Goal: Find specific page/section: Find specific page/section

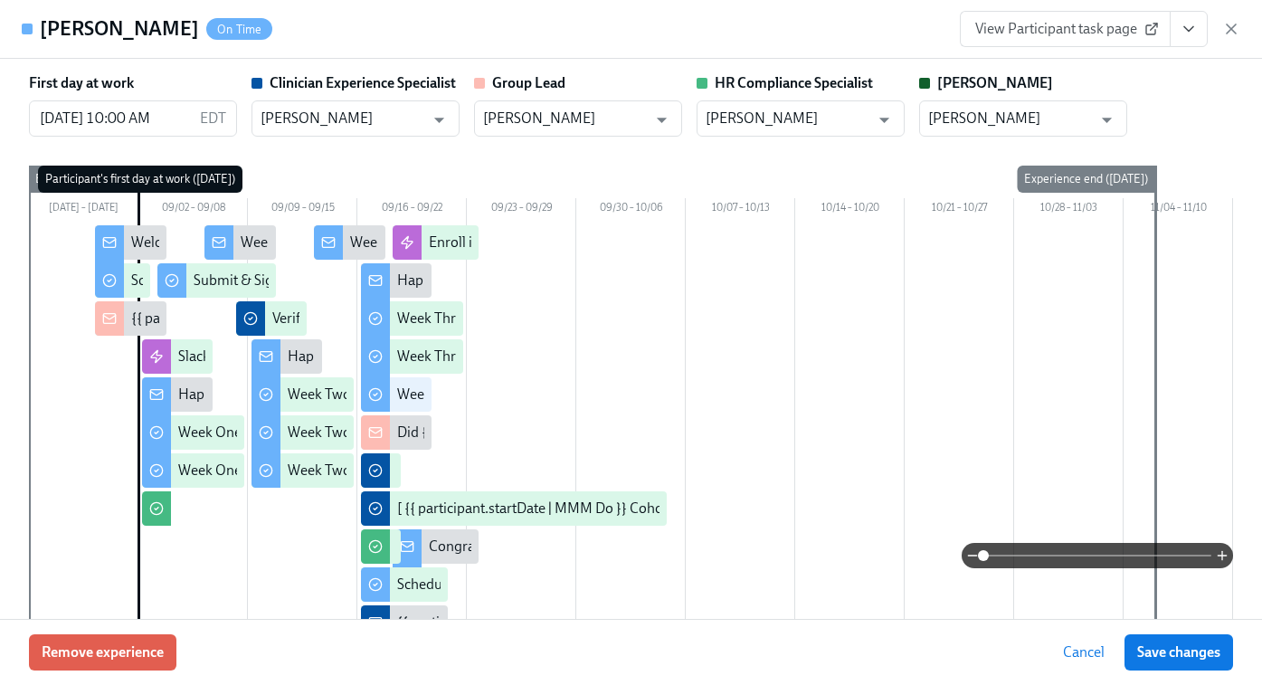
scroll to position [477, 0]
click at [1240, 28] on div "[PERSON_NAME] On Time View Participant task page" at bounding box center [631, 29] width 1262 height 59
click at [1234, 28] on icon "button" at bounding box center [1231, 29] width 18 height 18
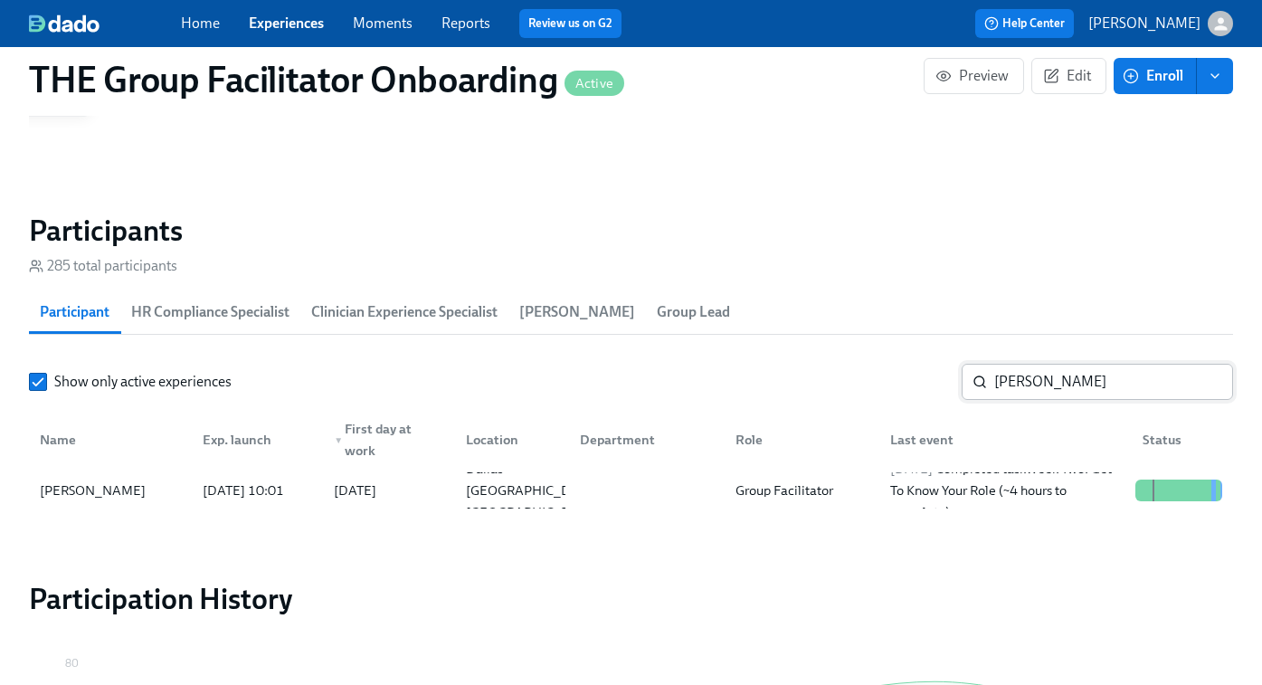
click at [1042, 391] on input "[PERSON_NAME]" at bounding box center [1113, 382] width 239 height 36
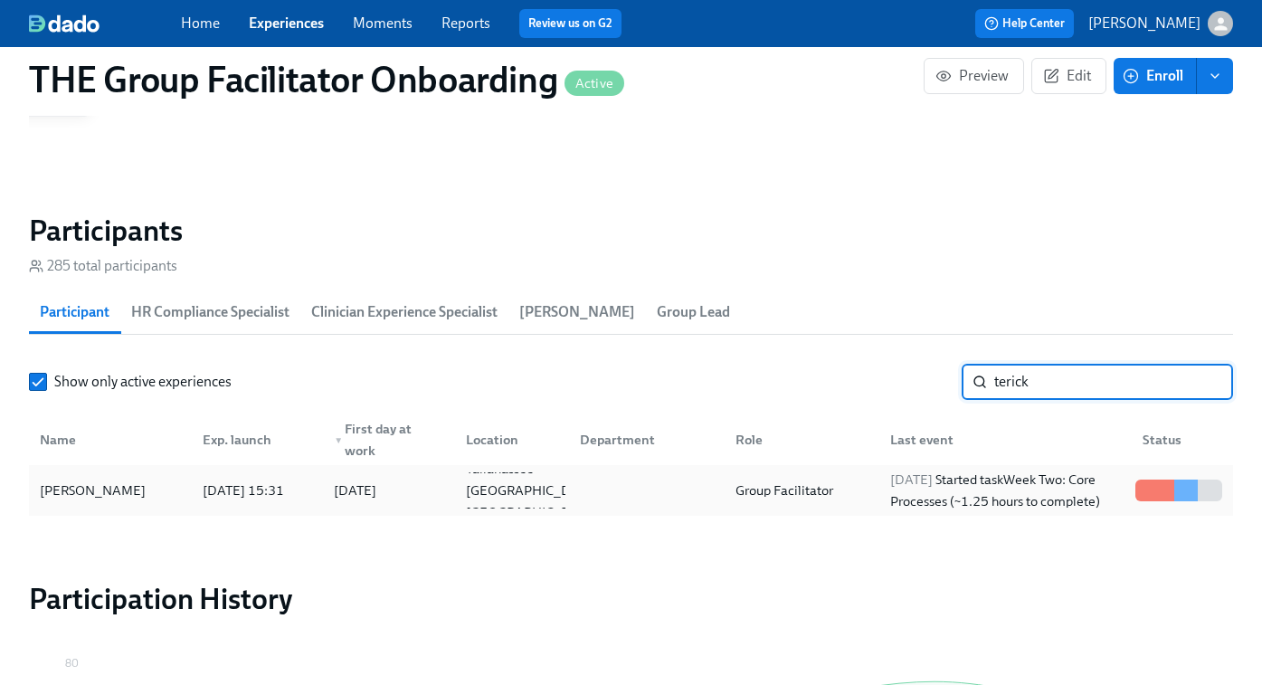
type input "terick"
click at [878, 492] on div "[DATE] Started task Week Two: Core Processes (~1.25 hours to complete)" at bounding box center [1002, 490] width 252 height 36
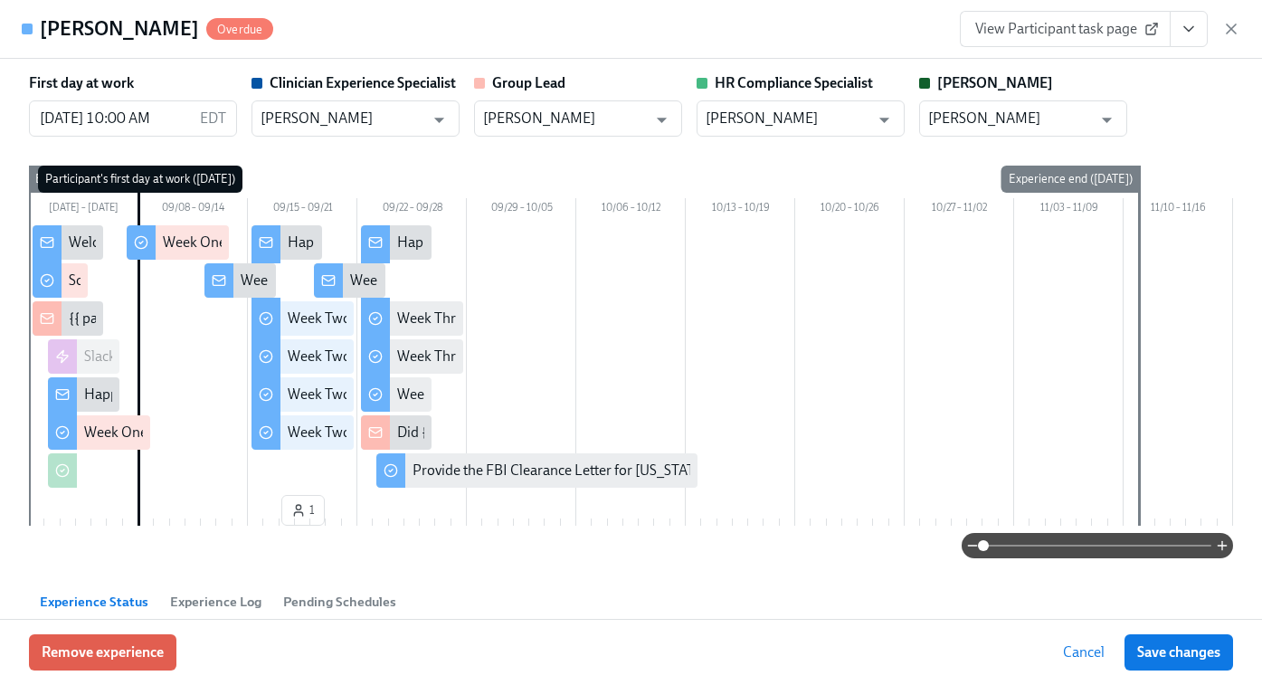
click at [1077, 29] on span "View Participant task page" at bounding box center [1065, 29] width 180 height 18
click at [1229, 31] on icon "button" at bounding box center [1231, 28] width 9 height 9
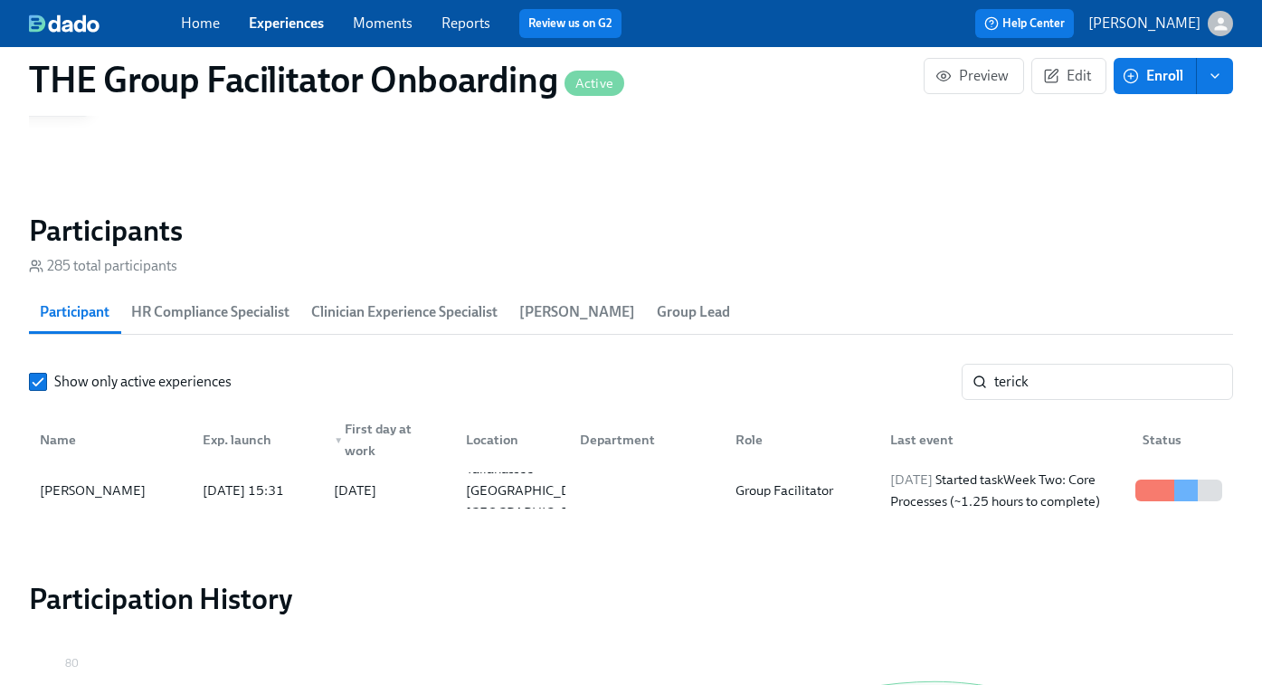
click at [299, 28] on link "Experiences" at bounding box center [286, 22] width 75 height 17
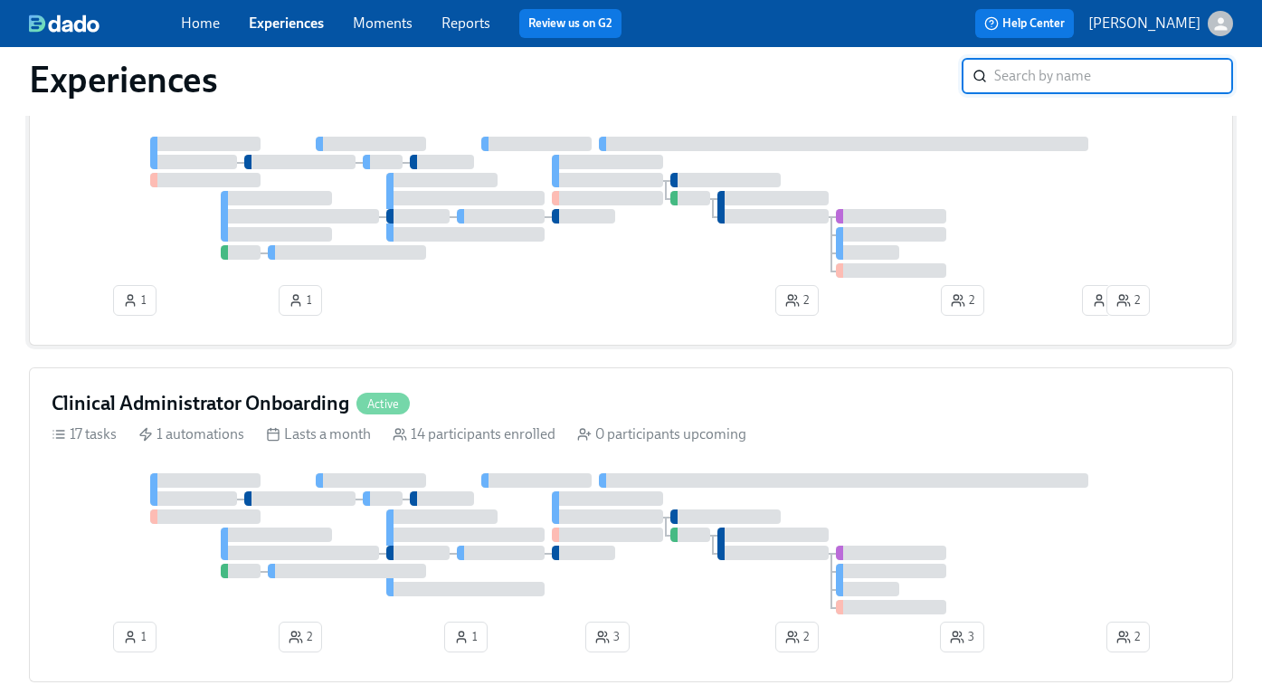
scroll to position [973, 0]
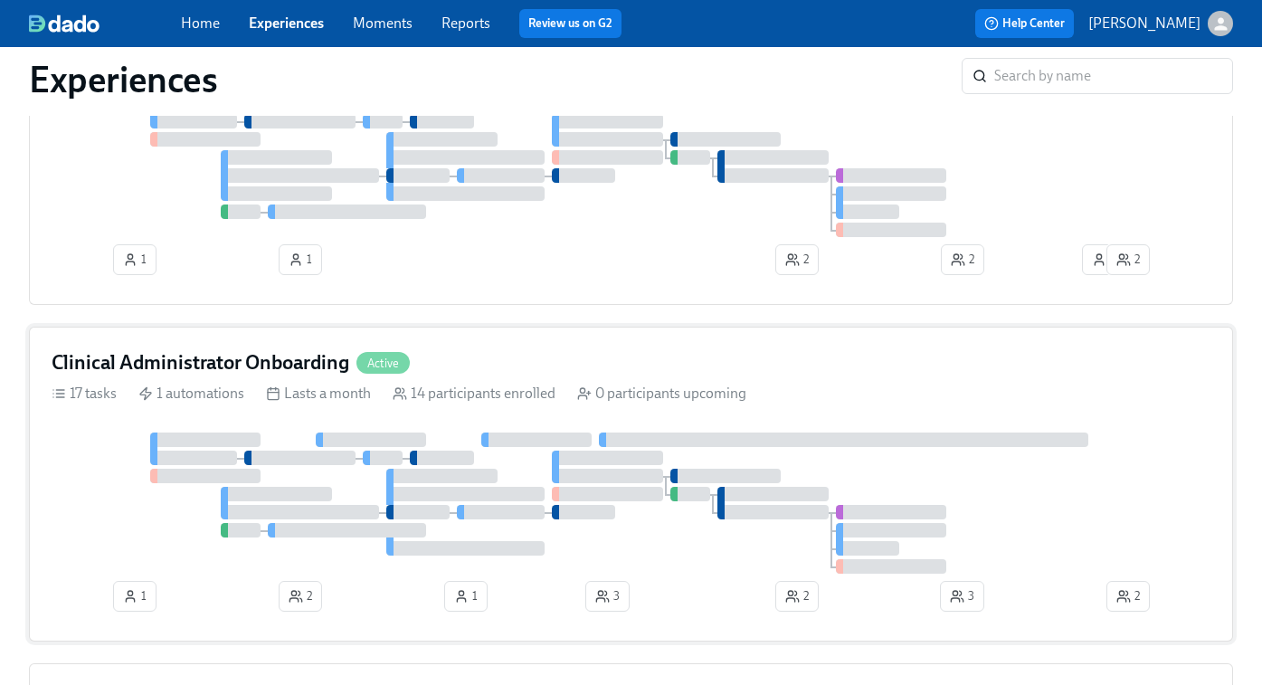
click at [748, 468] on div at bounding box center [631, 502] width 1159 height 141
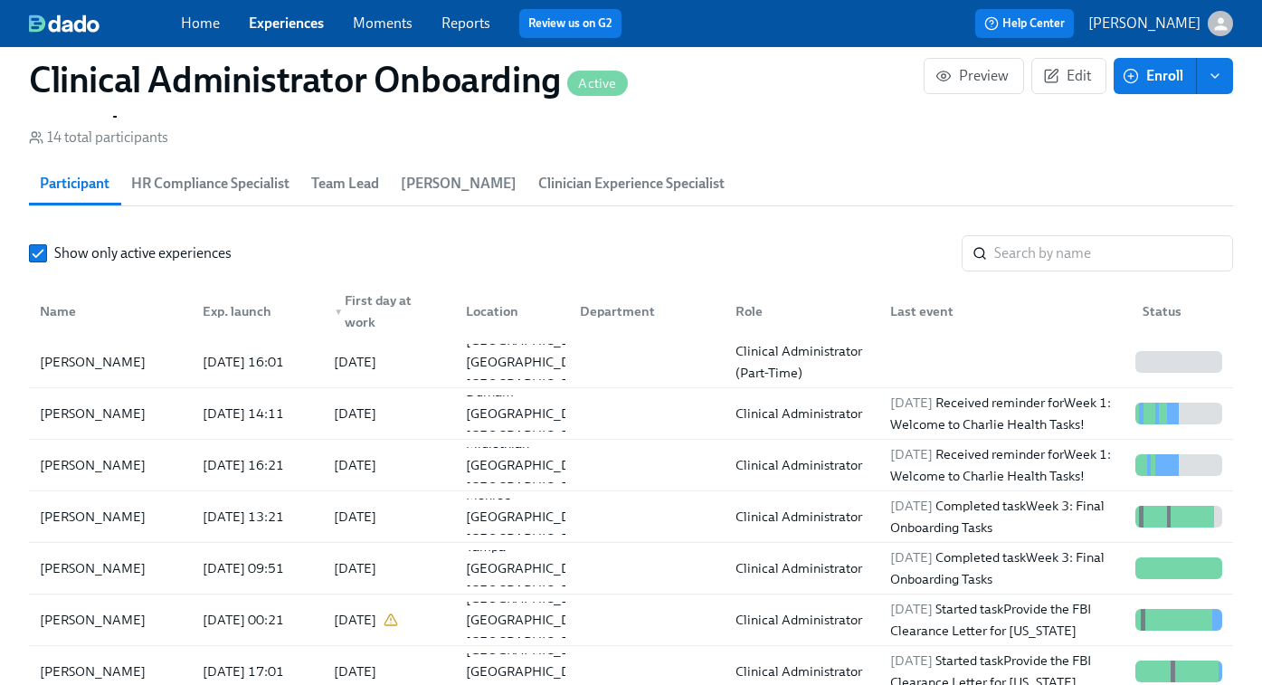
scroll to position [1549, 0]
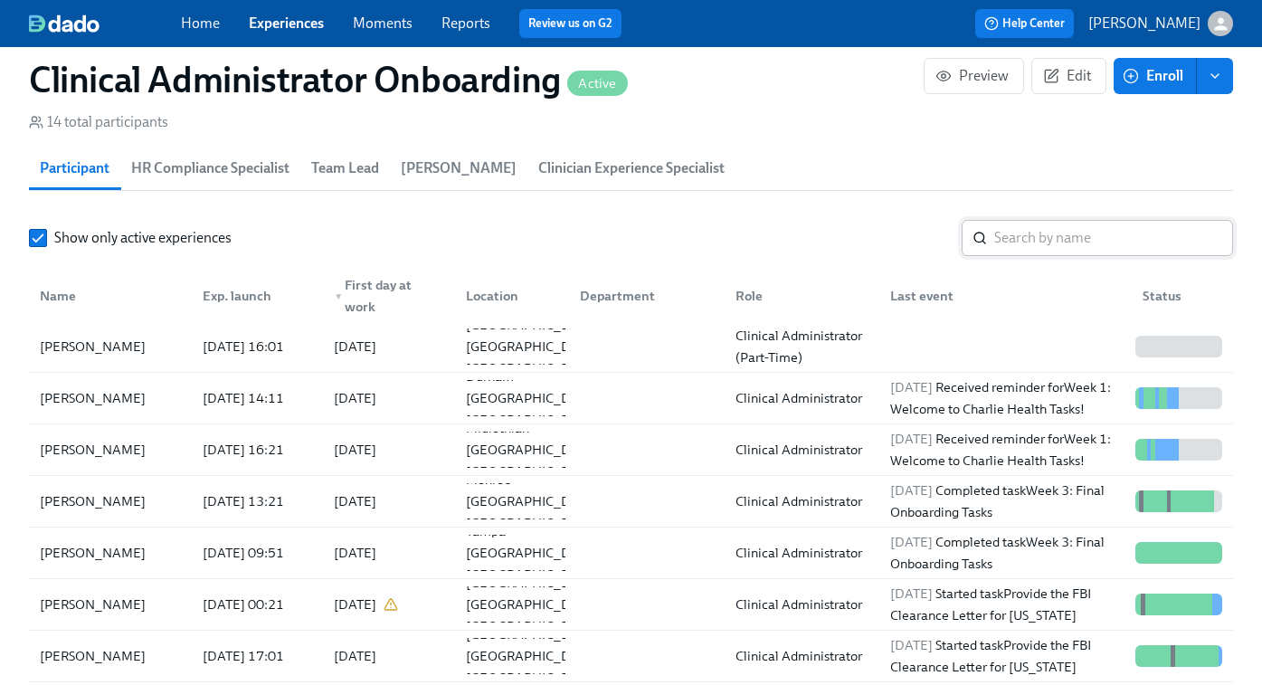
click at [1036, 240] on input "search" at bounding box center [1113, 238] width 239 height 36
paste input "[PERSON_NAME]"
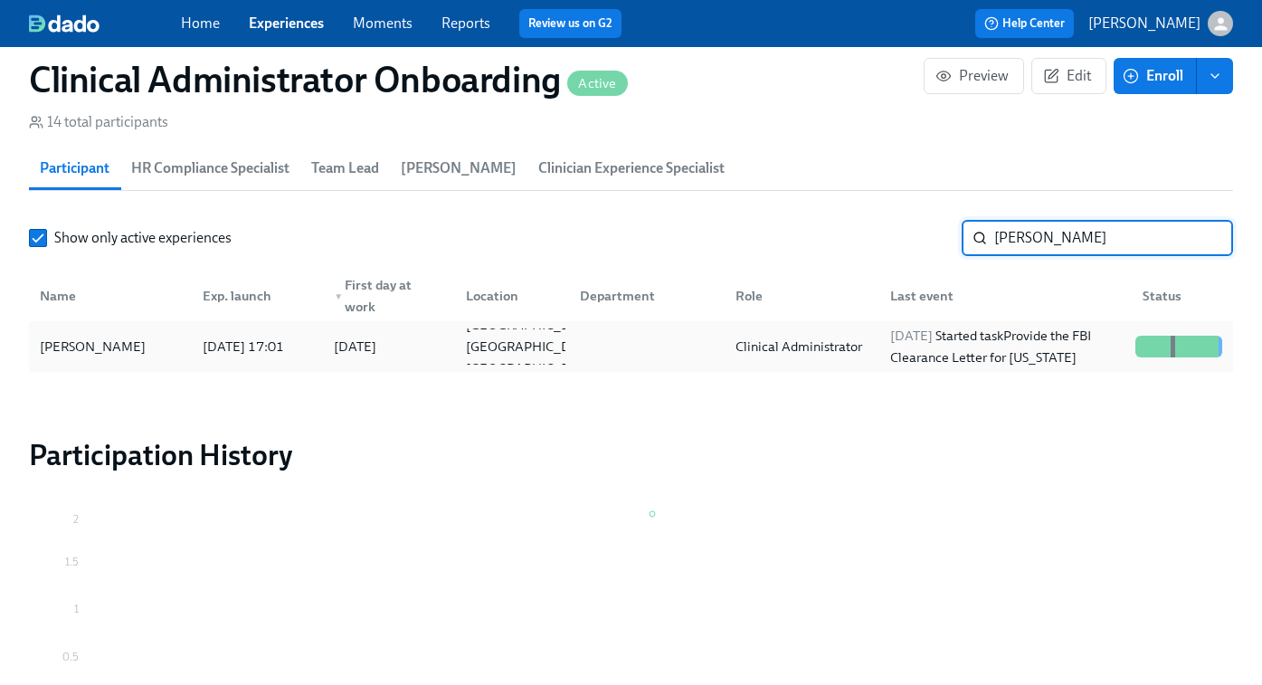
click at [916, 350] on div "[DATE] Started task Provide the FBI Clearance Letter for [US_STATE]" at bounding box center [1005, 346] width 245 height 43
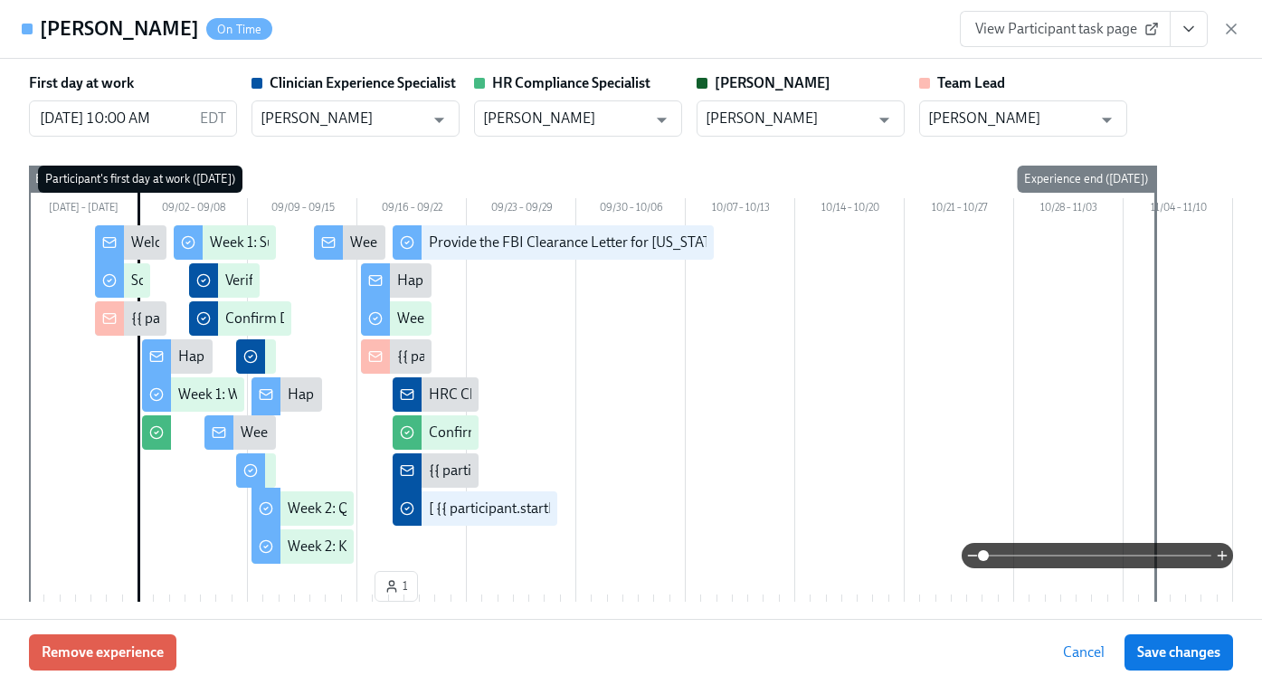
click at [1189, 29] on icon "View task page" at bounding box center [1189, 29] width 18 height 18
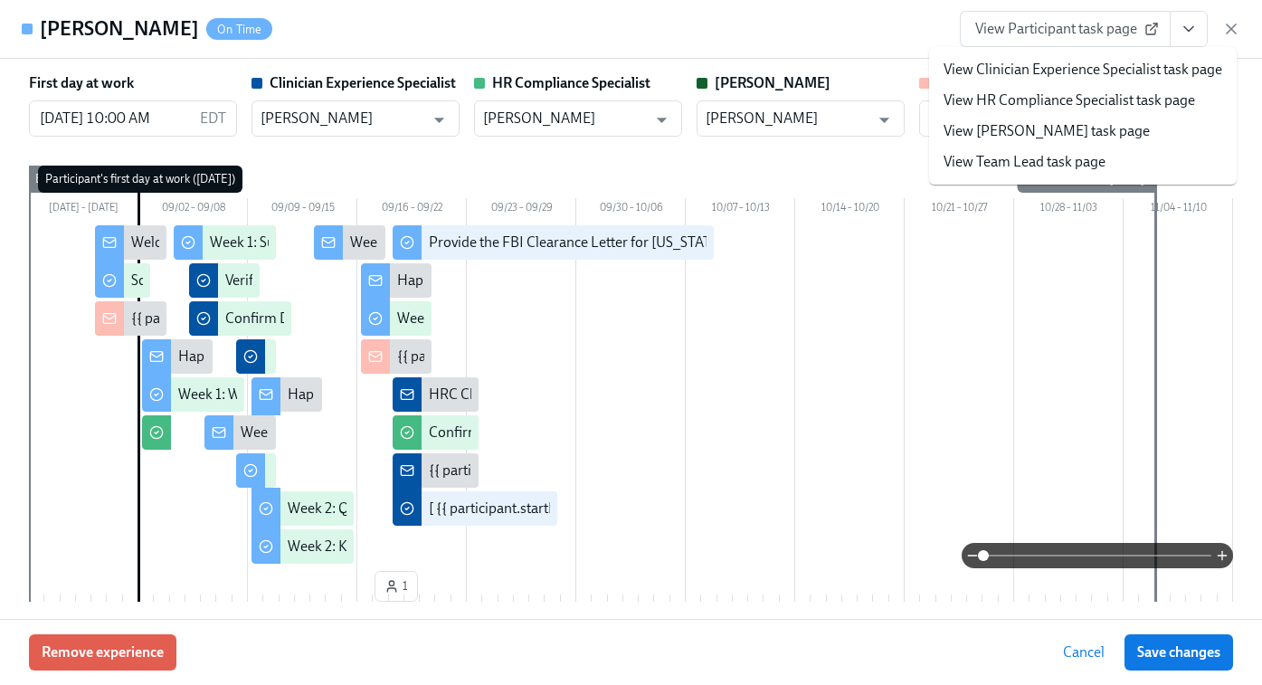
click at [1065, 70] on link "View Clinician Experience Specialist task page" at bounding box center [1083, 70] width 279 height 20
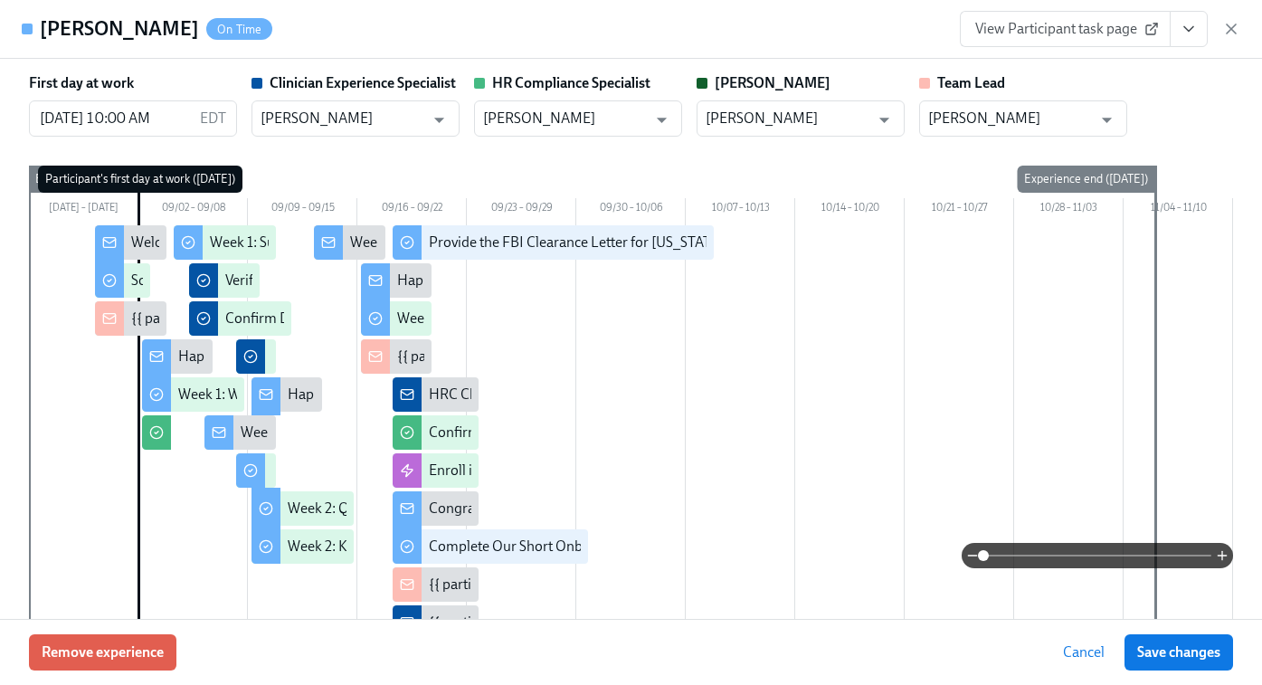
scroll to position [0, 11646]
click at [1189, 33] on icon "View task page" at bounding box center [1189, 29] width 18 height 18
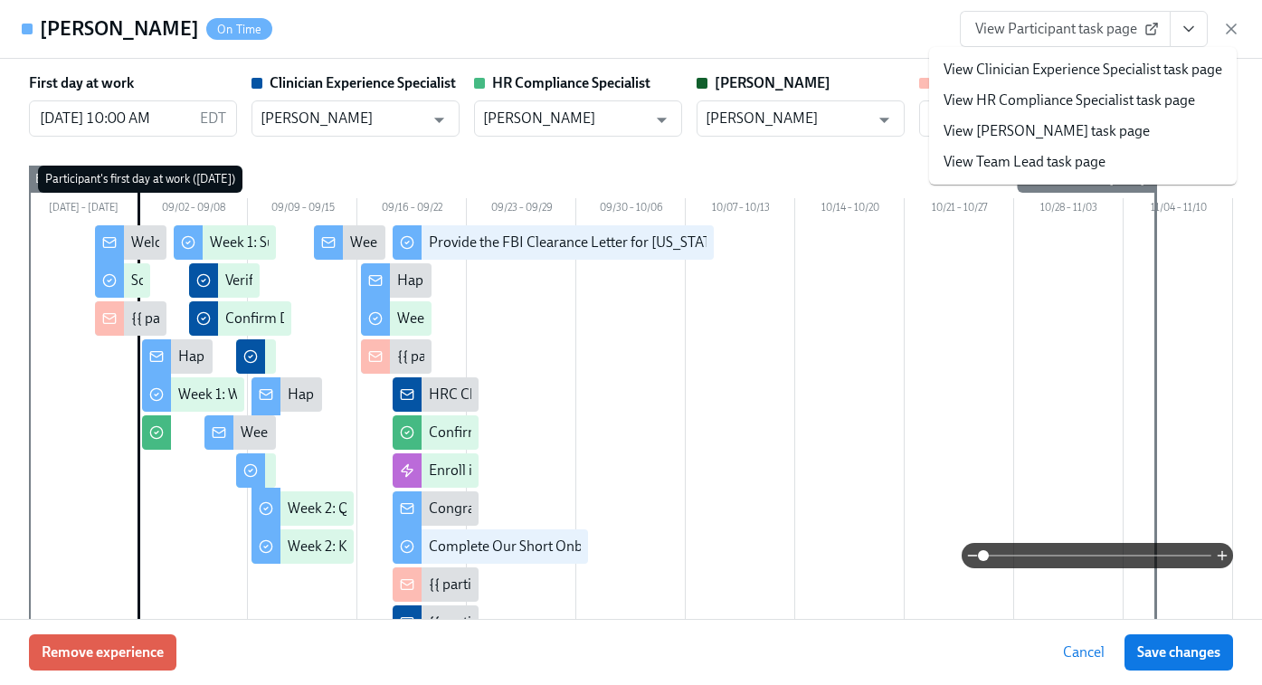
click at [998, 65] on link "View Clinician Experience Specialist task page" at bounding box center [1083, 70] width 279 height 20
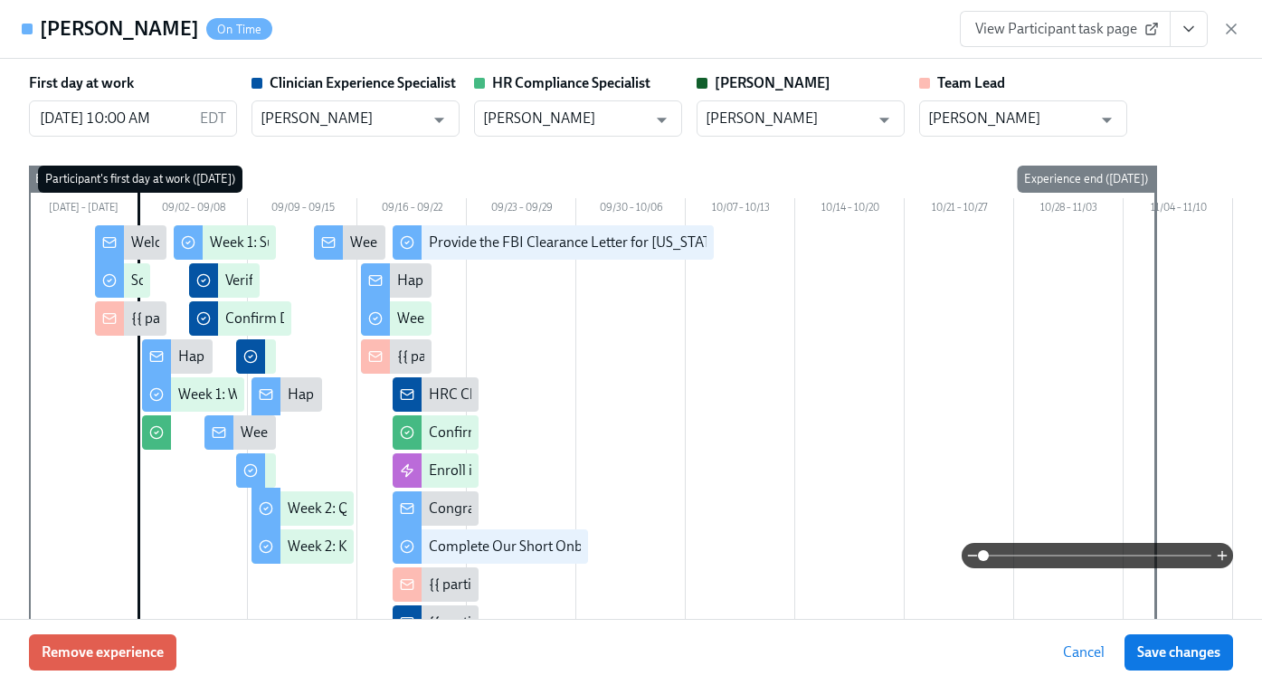
click at [1126, 27] on span "View Participant task page" at bounding box center [1065, 29] width 180 height 18
click at [1232, 28] on icon "button" at bounding box center [1231, 29] width 18 height 18
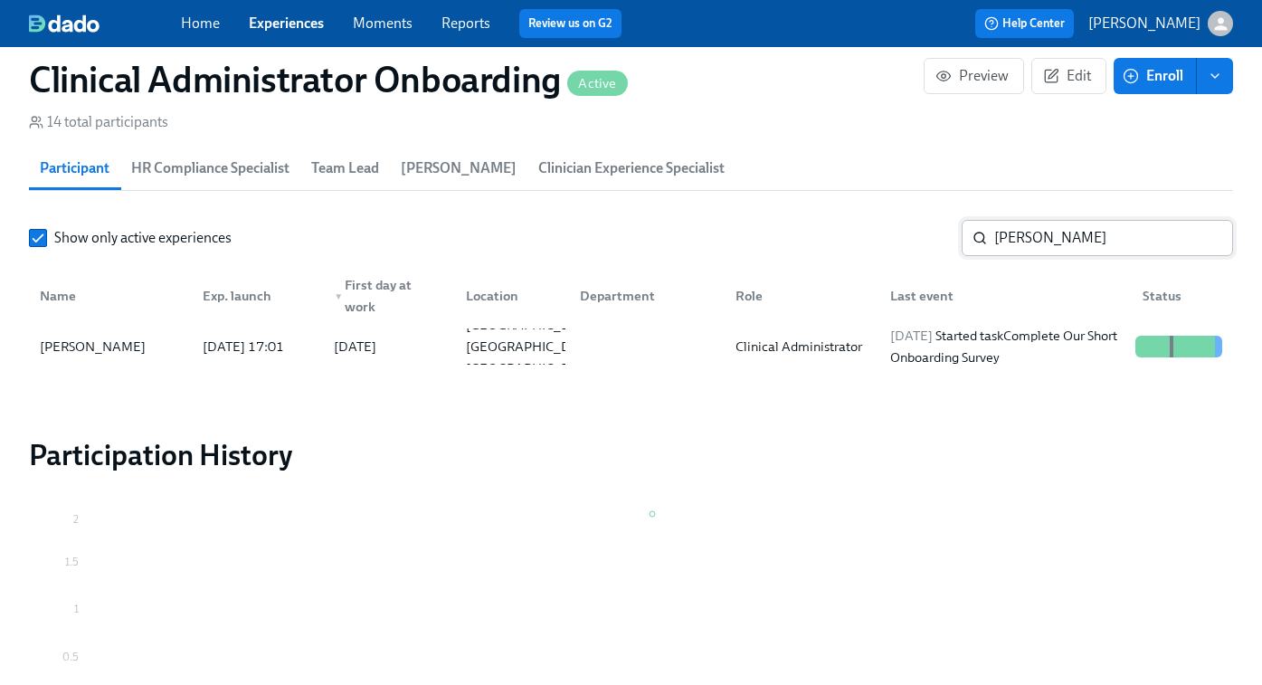
click at [1059, 223] on input "[PERSON_NAME]" at bounding box center [1113, 238] width 239 height 36
click at [1034, 240] on input "[PERSON_NAME]" at bounding box center [1113, 238] width 239 height 36
paste input "[PERSON_NAME]"
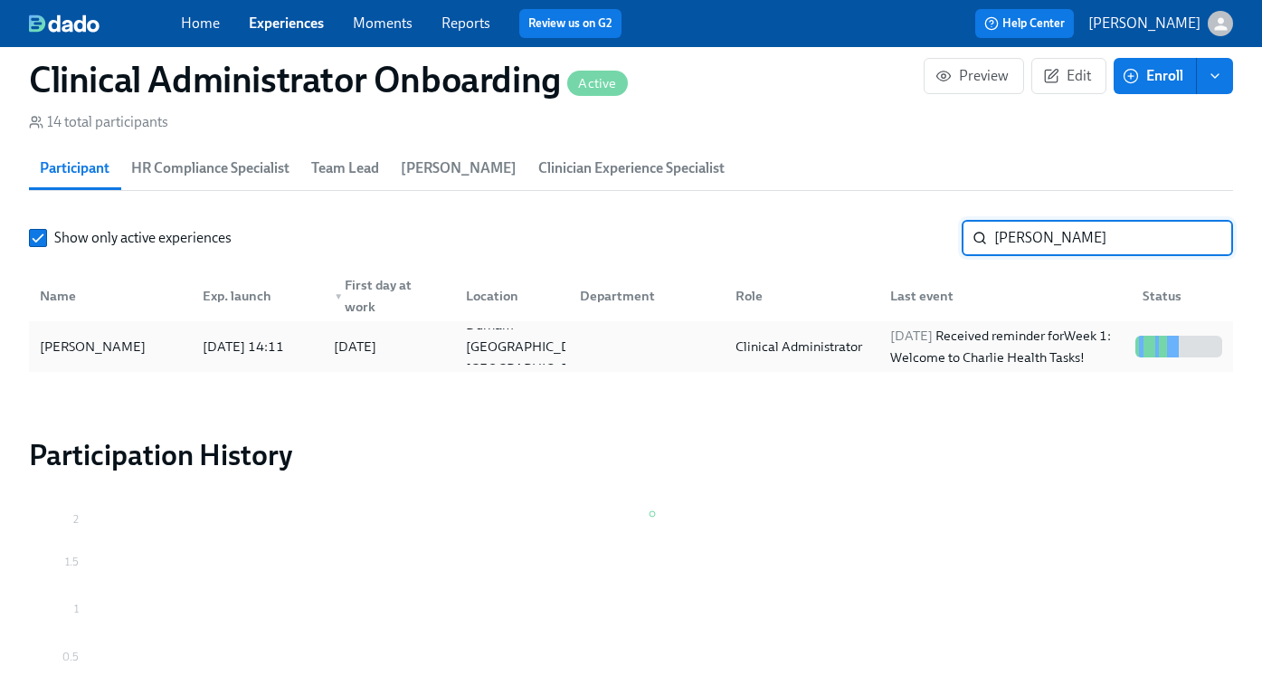
click at [973, 345] on div "[DATE] Received reminder for Week 1: Welcome to [PERSON_NAME] Health Tasks!" at bounding box center [1005, 346] width 245 height 43
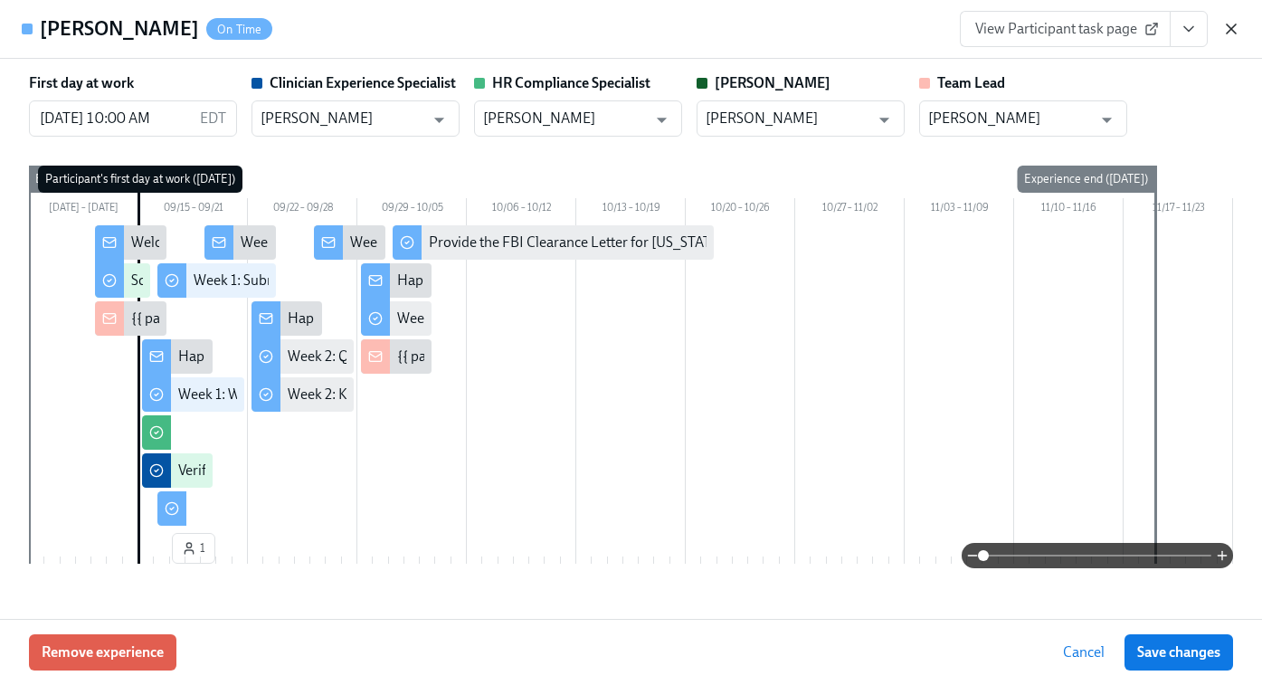
click at [1233, 32] on icon "button" at bounding box center [1231, 28] width 9 height 9
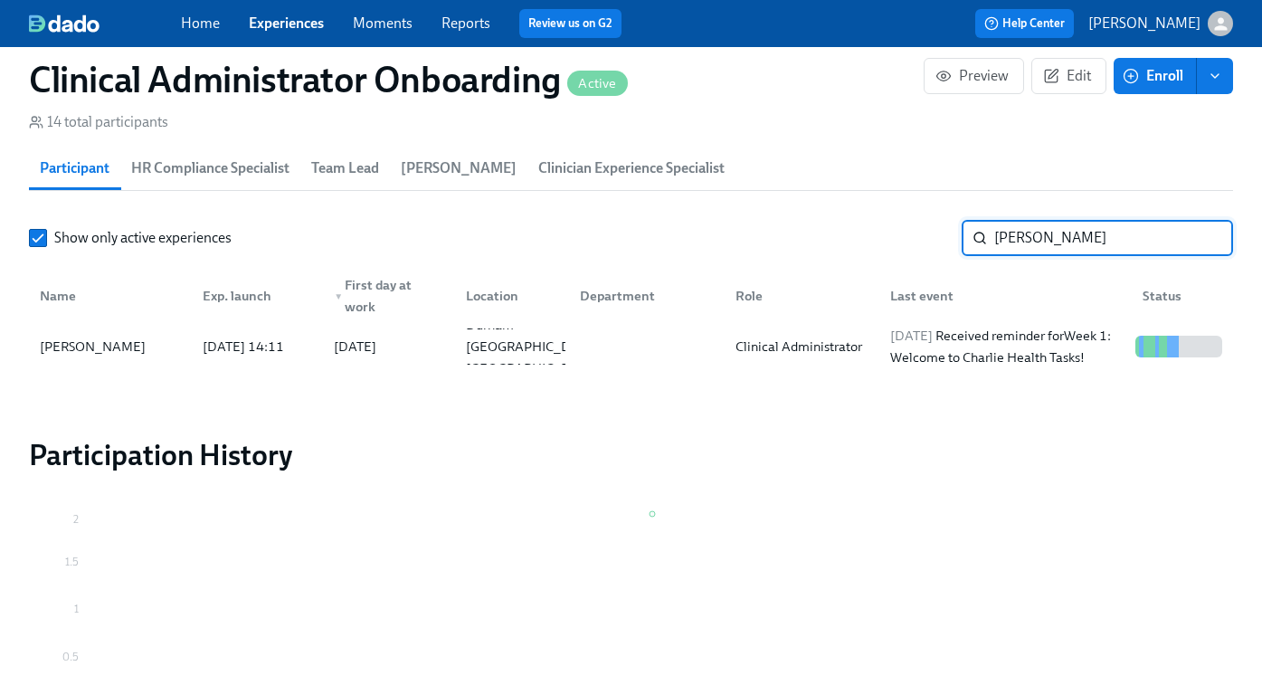
click at [1048, 228] on input "[PERSON_NAME]" at bounding box center [1113, 238] width 239 height 36
paste input "[PERSON_NAME]"
click at [620, 355] on div at bounding box center [643, 346] width 156 height 36
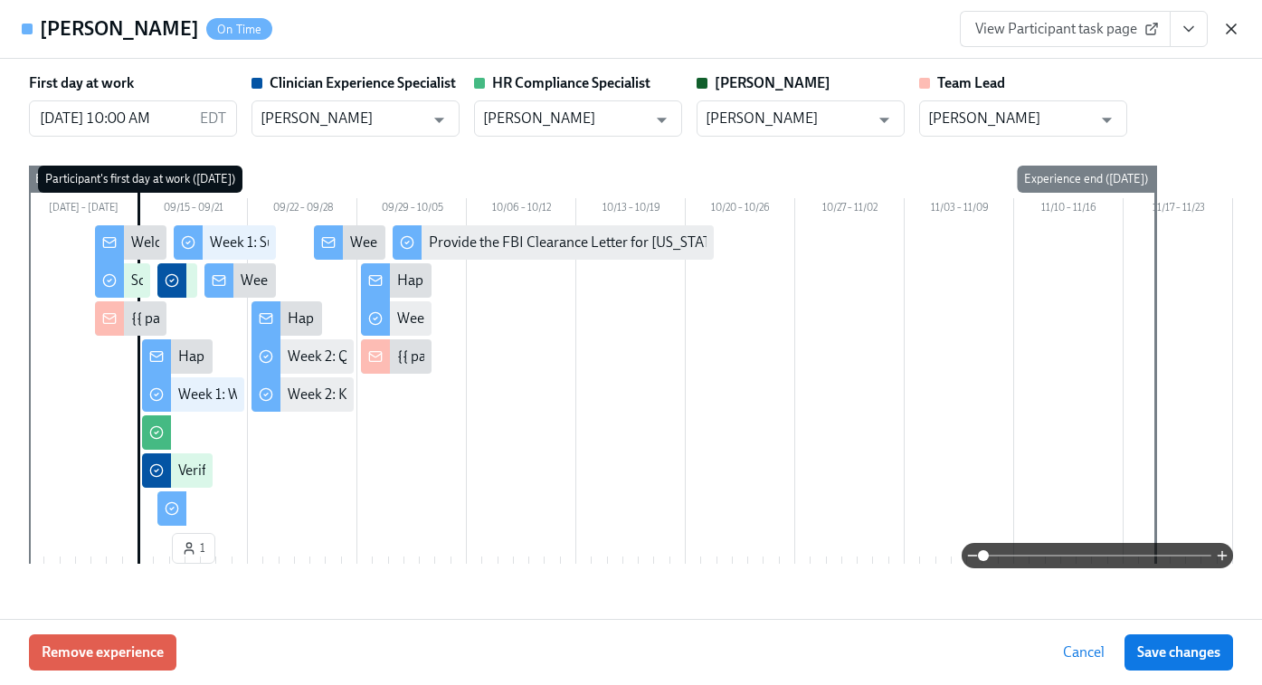
click at [1229, 20] on icon "button" at bounding box center [1231, 29] width 18 height 18
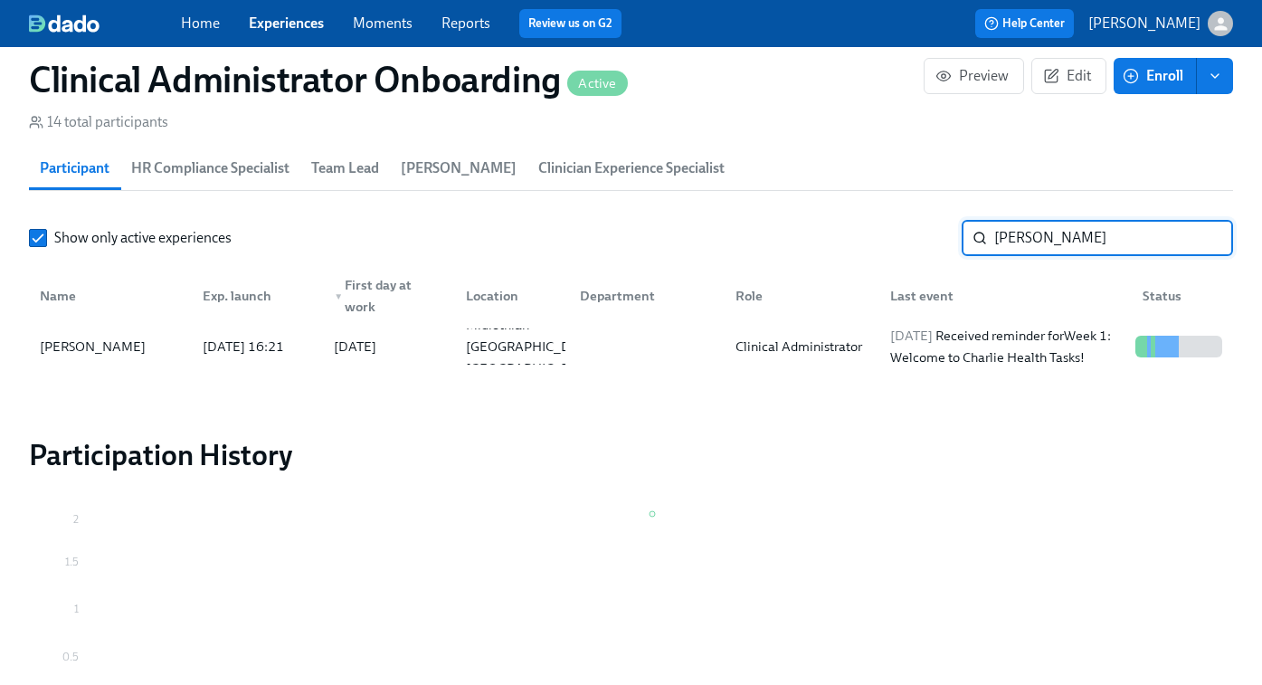
click at [1042, 245] on input "[PERSON_NAME]" at bounding box center [1113, 238] width 239 height 36
paste input "[PERSON_NAME]"
type input "[PERSON_NAME]"
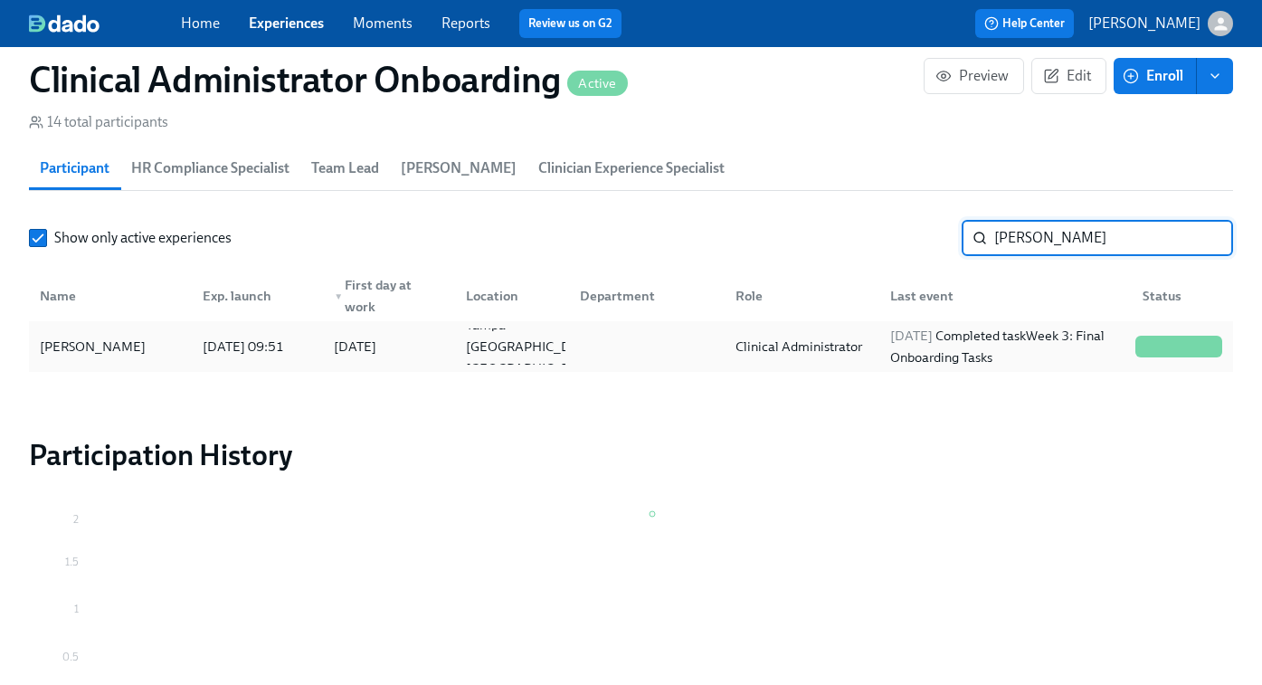
click at [861, 345] on div "Clinical Administrator" at bounding box center [798, 347] width 141 height 22
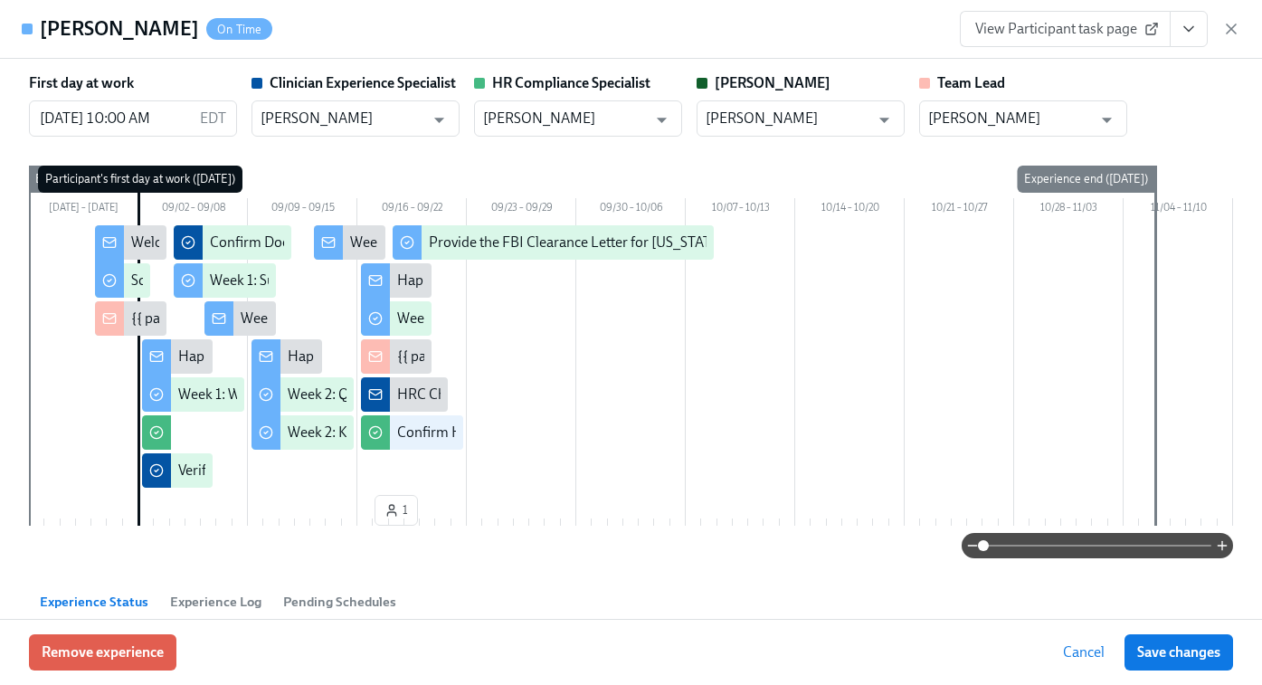
click at [1056, 31] on span "View Participant task page" at bounding box center [1065, 29] width 180 height 18
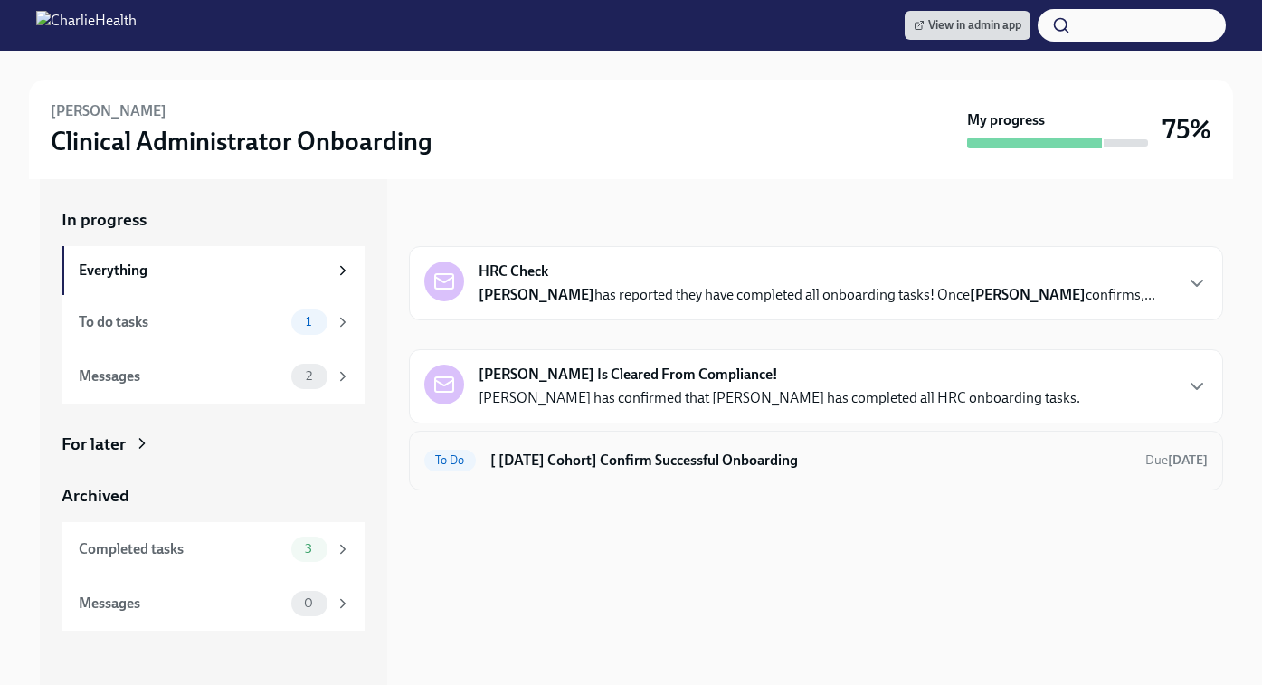
click at [666, 465] on h6 "[ Sep 2nd Cohort] Confirm Successful Onboarding" at bounding box center [810, 461] width 641 height 20
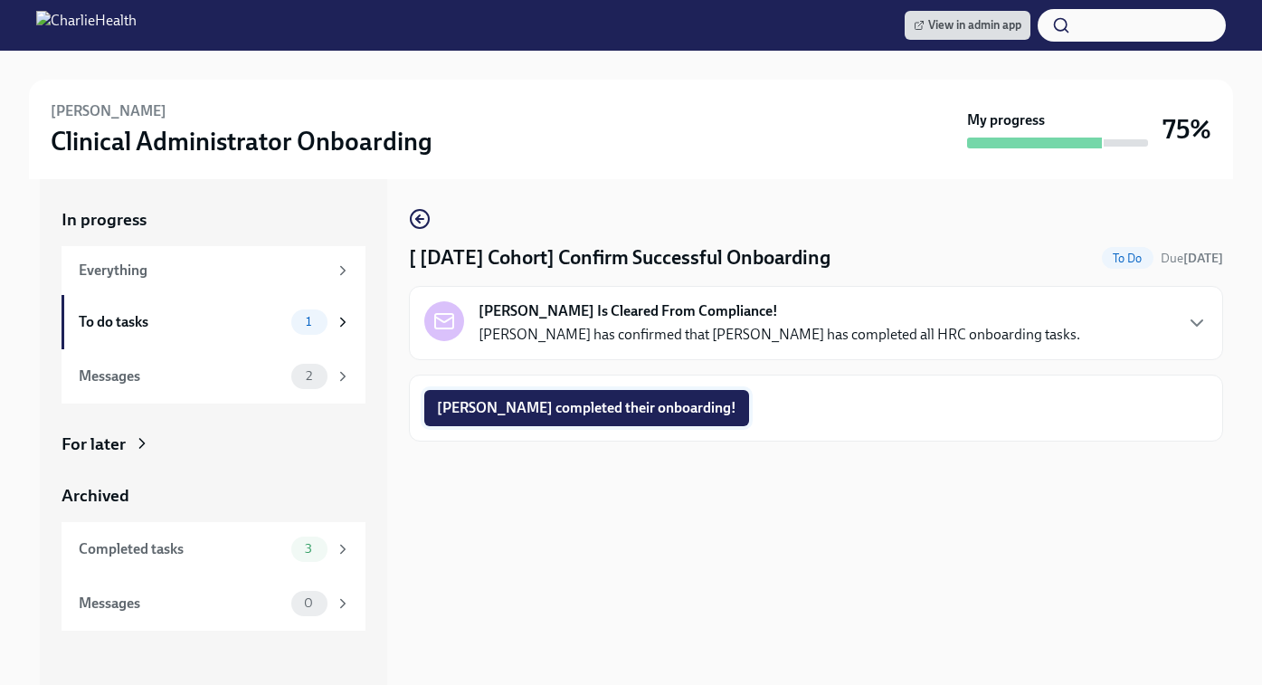
click at [596, 403] on span "Natalie completed their onboarding!" at bounding box center [586, 408] width 299 height 18
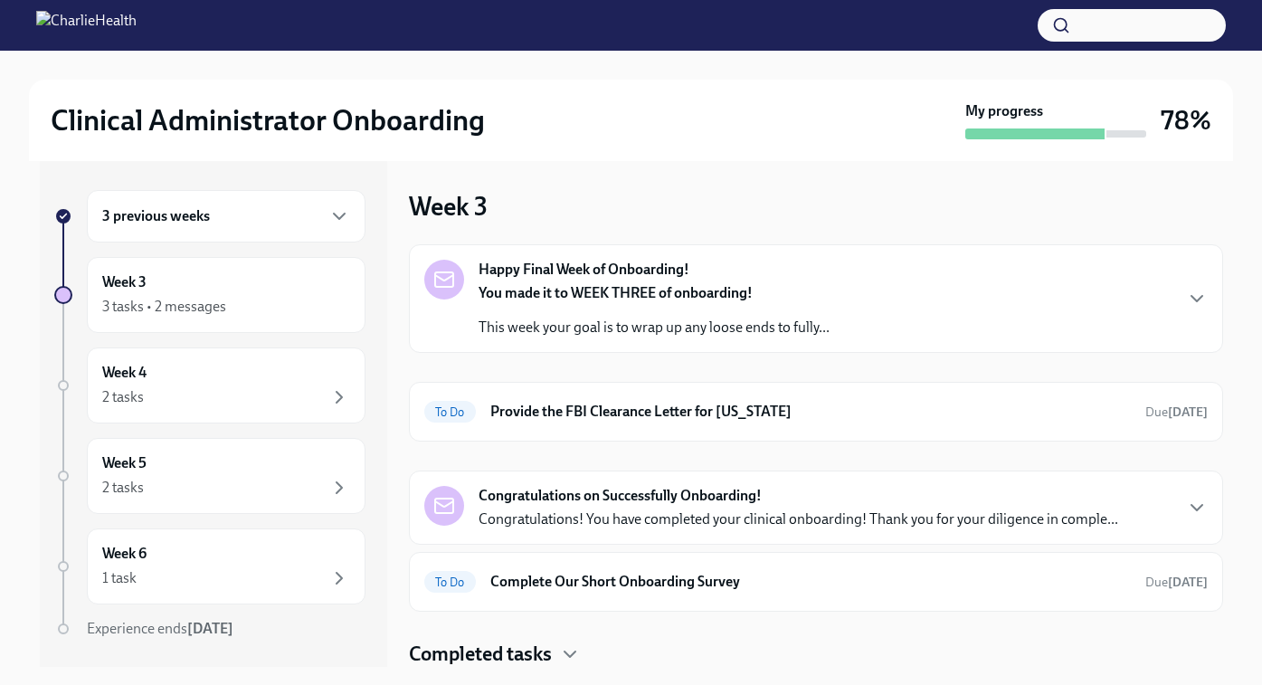
scroll to position [1, 0]
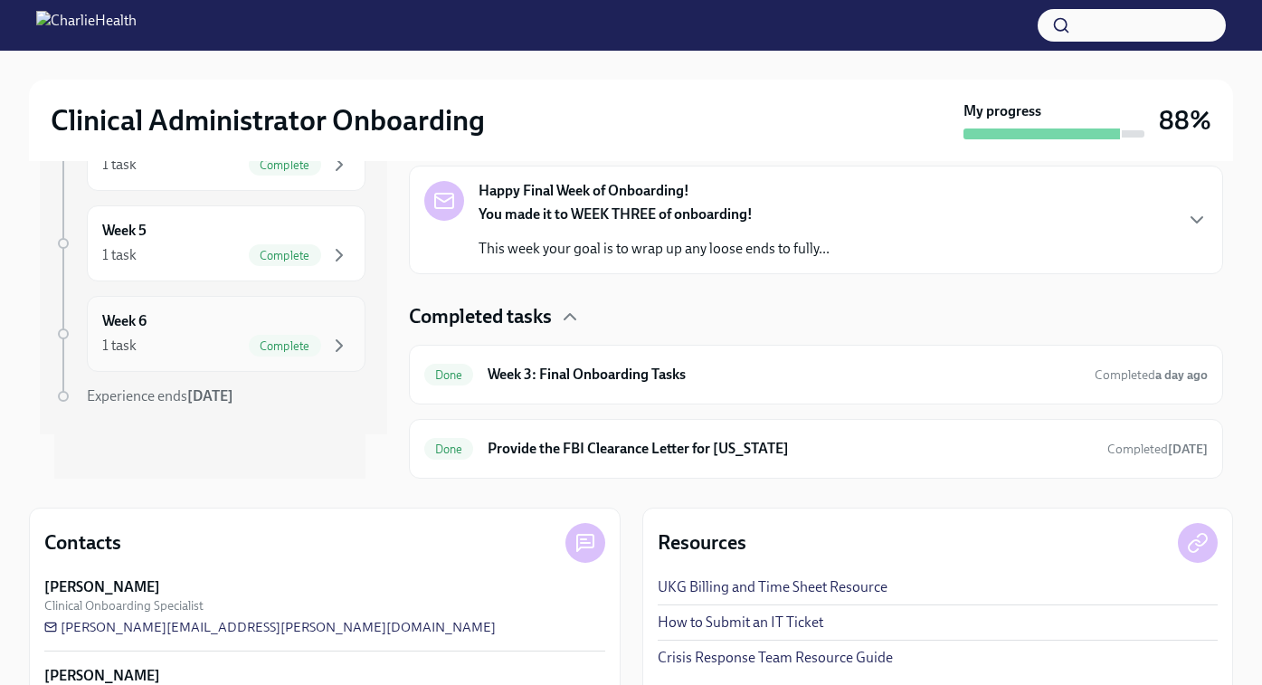
scroll to position [265, 0]
